Goal: Information Seeking & Learning: Learn about a topic

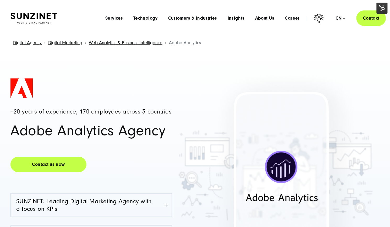
click at [382, 8] on img at bounding box center [381, 8] width 11 height 11
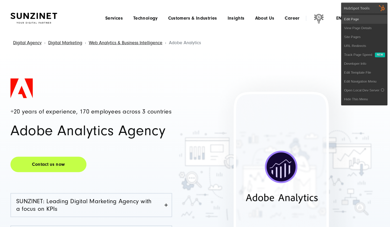
click at [363, 18] on link "Edit Page" at bounding box center [364, 19] width 46 height 9
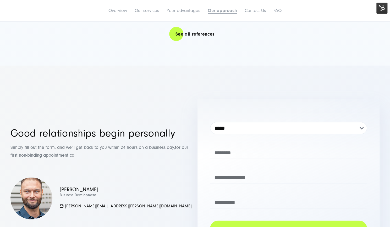
scroll to position [2016, 0]
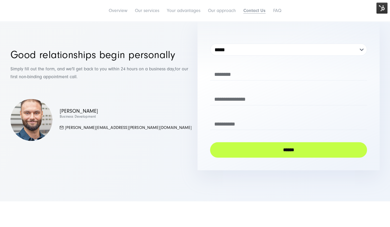
drag, startPoint x: 71, startPoint y: 75, endPoint x: 4, endPoint y: 67, distance: 67.5
click at [4, 67] on div "**********" at bounding box center [195, 96] width 390 height 150
copy p "Simply fill out the form, and we'll get back to you within 24 hours on a busine…"
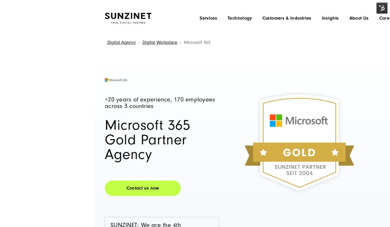
click at [384, 11] on img at bounding box center [381, 8] width 11 height 11
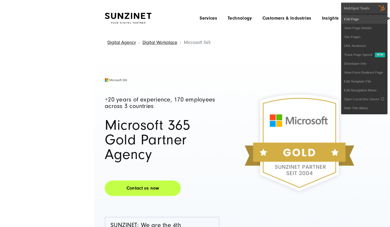
click at [357, 22] on link "Edit Page" at bounding box center [364, 19] width 46 height 9
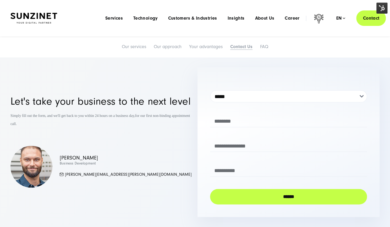
scroll to position [1754, 0]
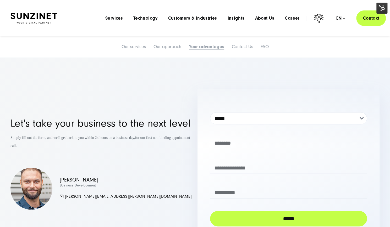
drag, startPoint x: 36, startPoint y: 133, endPoint x: 8, endPoint y: 123, distance: 29.8
click at [8, 123] on div "**********" at bounding box center [195, 164] width 390 height 150
copy span "Simply fill out the form, and we'll get back to you within 24 hours on a busine…"
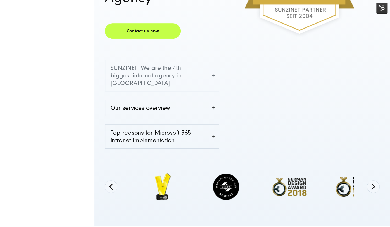
scroll to position [183, 0]
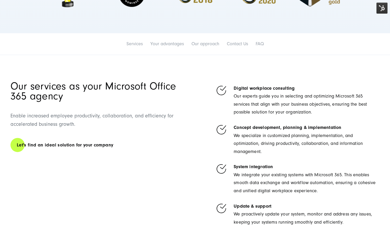
scroll to position [393, 0]
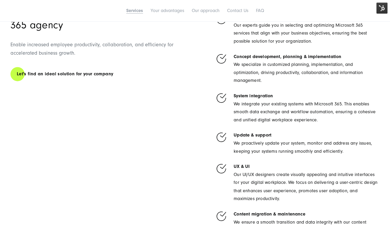
drag, startPoint x: 289, startPoint y: 132, endPoint x: 264, endPoint y: 126, distance: 25.7
click at [264, 126] on ul "Digital workplace consulting Our experts guide you in selecting and optimizing …" at bounding box center [297, 122] width 164 height 224
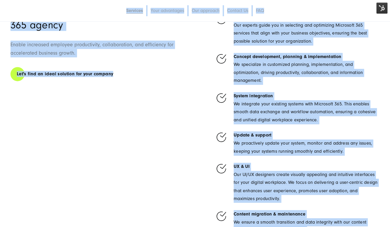
copy body "Smart Search AI Here you can ask a specific question about our agency and our s…"
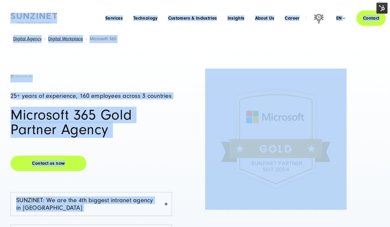
scroll to position [0, 0]
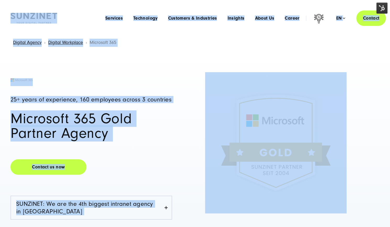
click at [195, 120] on div at bounding box center [276, 142] width 196 height 141
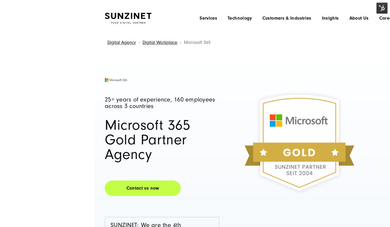
click at [189, 79] on span at bounding box center [162, 82] width 114 height 8
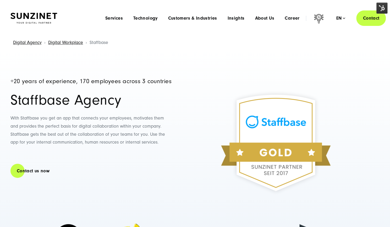
click at [383, 6] on img at bounding box center [381, 8] width 11 height 11
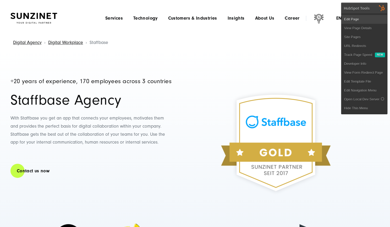
click at [364, 21] on link "Edit Page" at bounding box center [364, 19] width 46 height 9
